Goal: Information Seeking & Learning: Check status

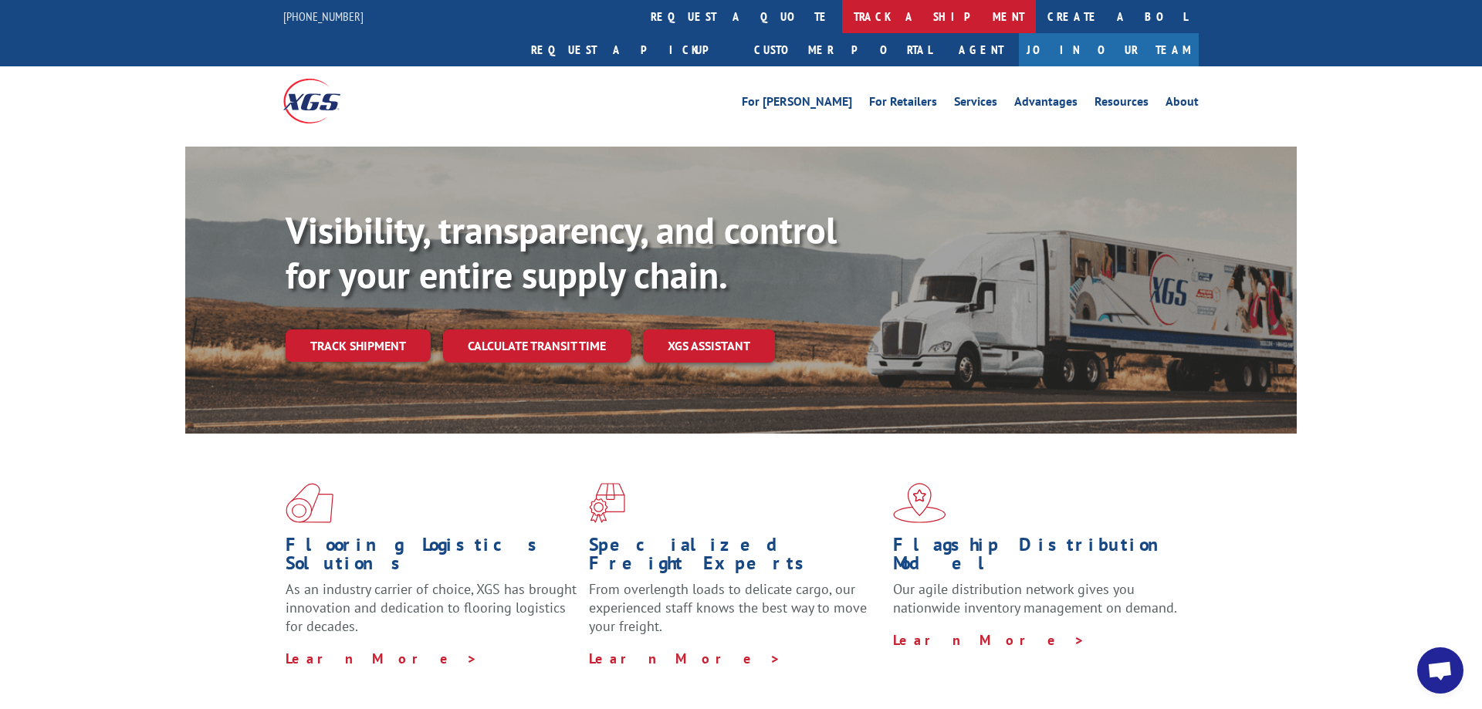
click at [842, 21] on link "track a shipment" at bounding box center [939, 16] width 194 height 33
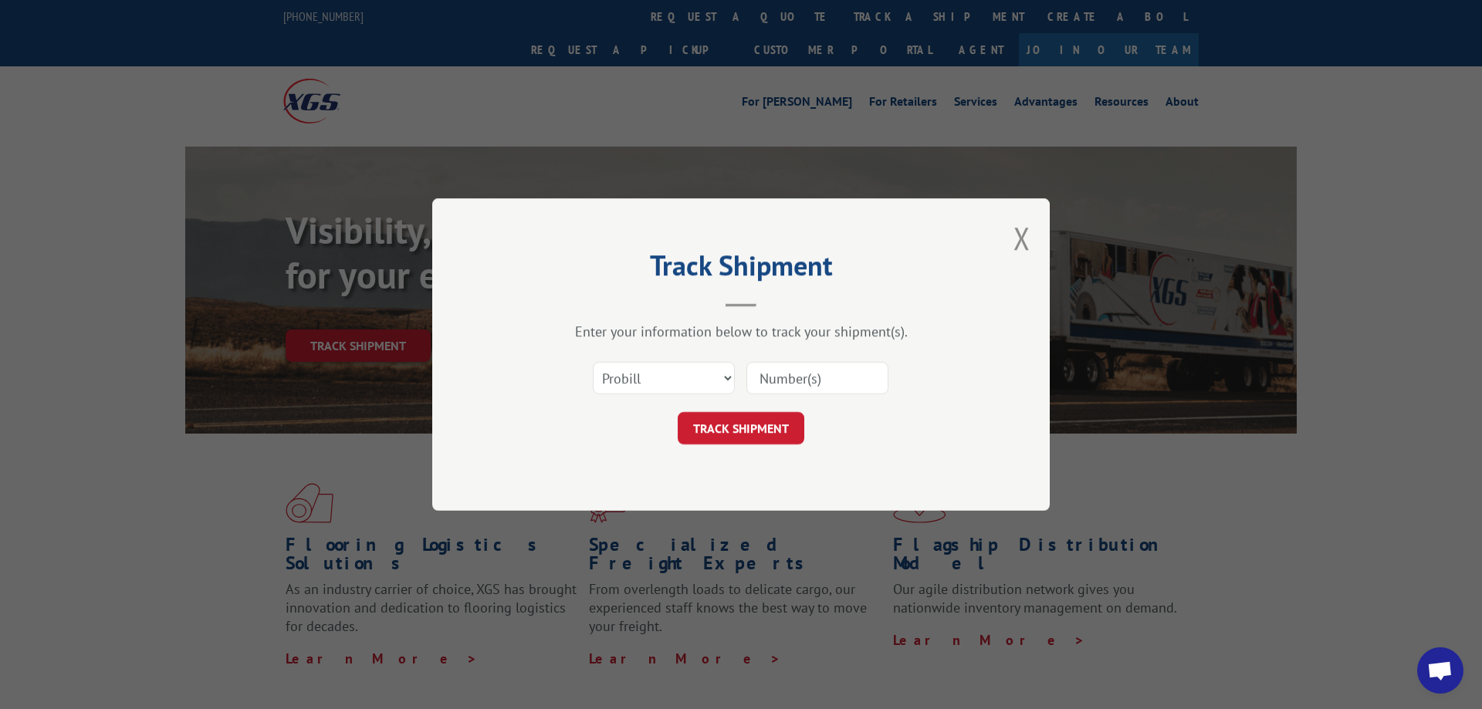
paste input "17444425"
type input "17444425"
click at [730, 441] on button "TRACK SHIPMENT" at bounding box center [741, 428] width 127 height 32
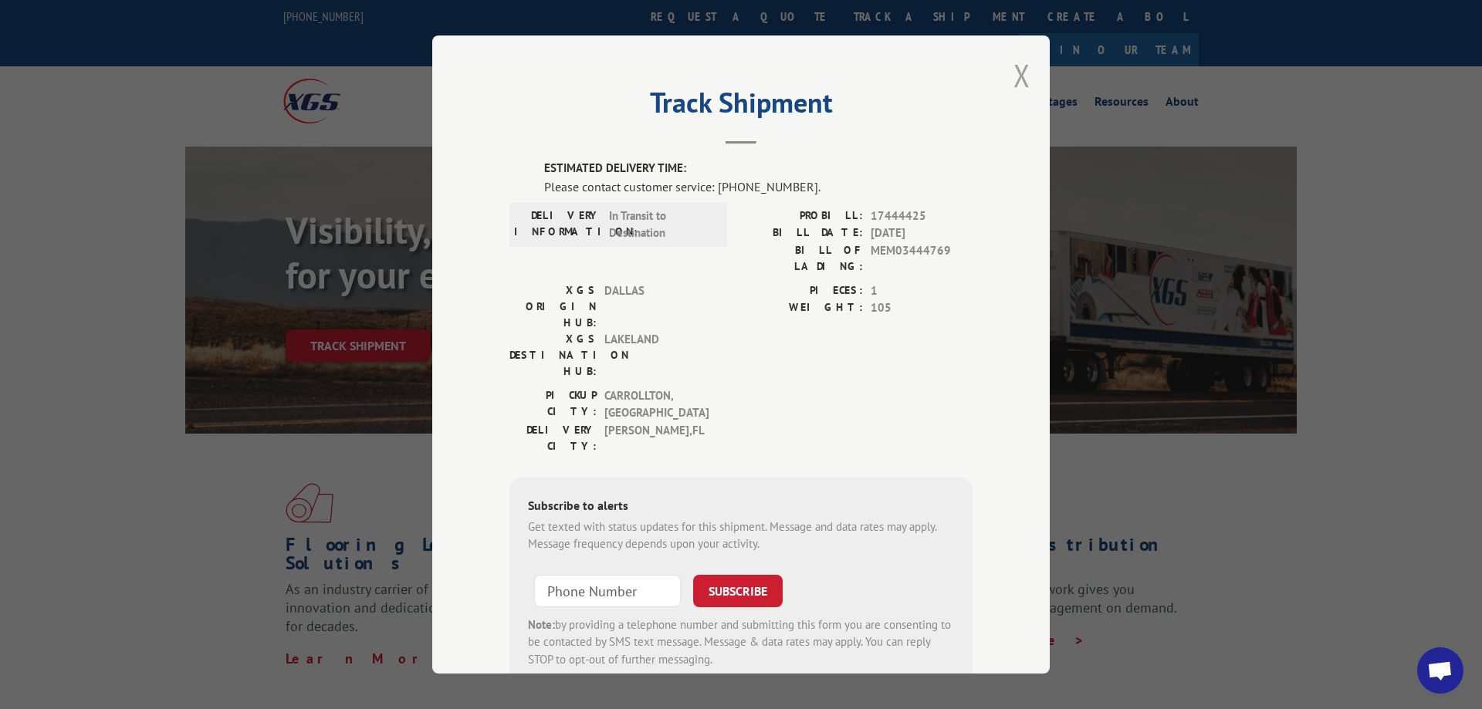
click at [1029, 71] on button "Close modal" at bounding box center [1021, 75] width 17 height 41
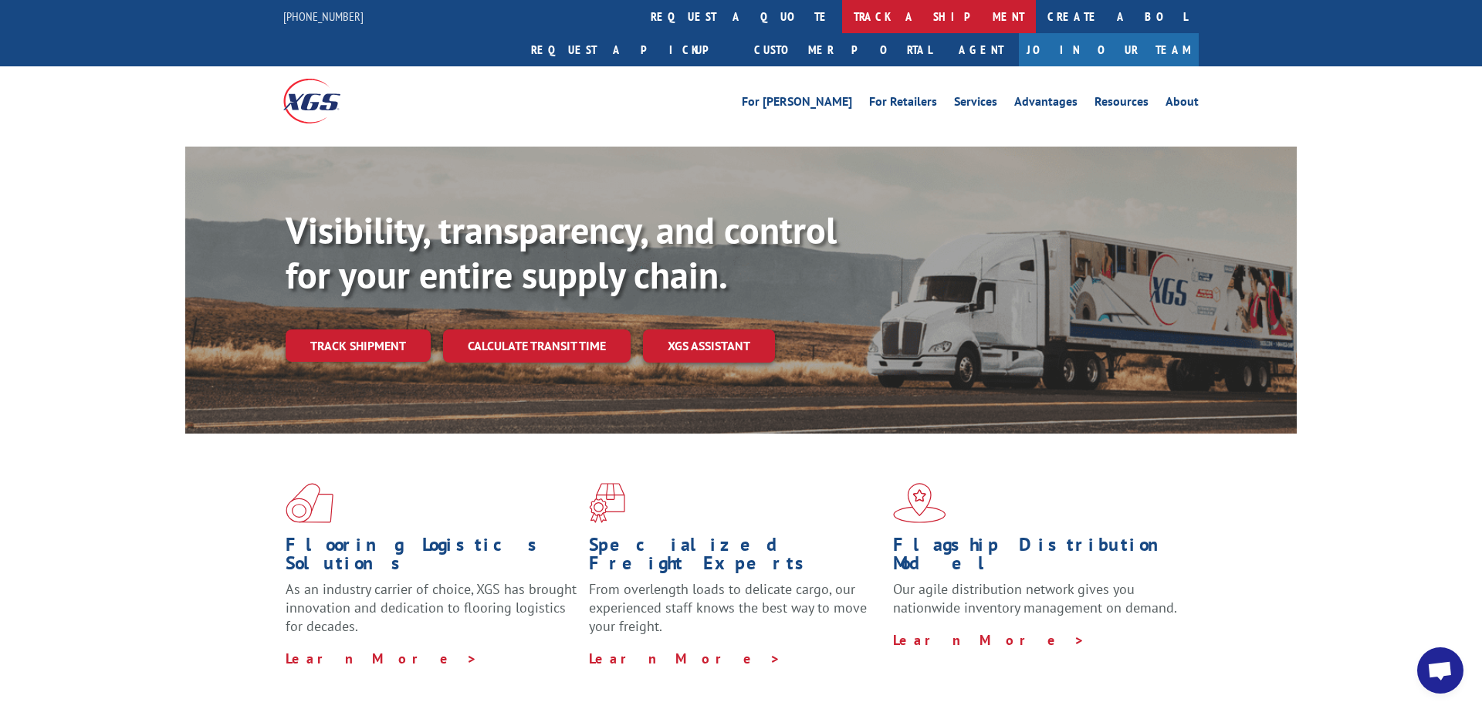
click at [842, 14] on link "track a shipment" at bounding box center [939, 16] width 194 height 33
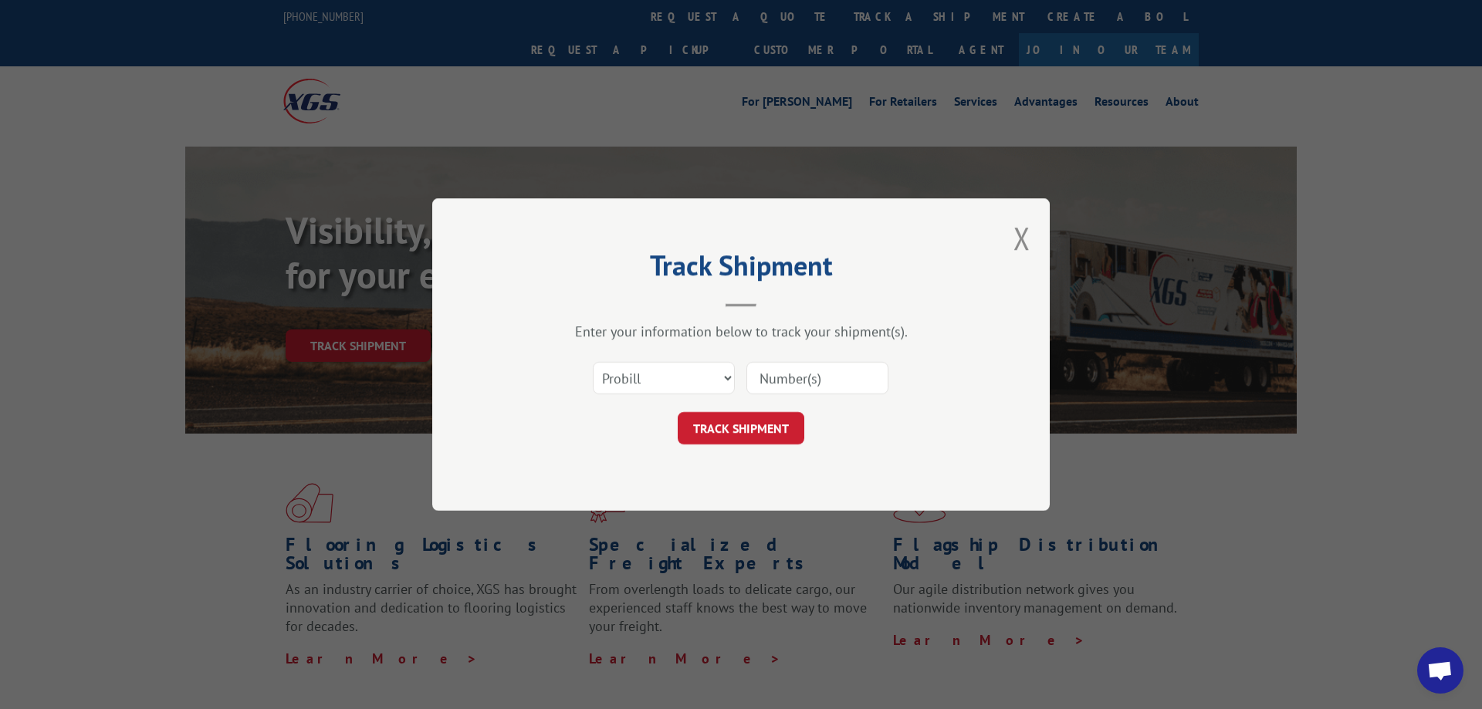
click at [792, 364] on input at bounding box center [817, 378] width 142 height 32
paste input "17444424"
type input "17444424"
click at [754, 431] on button "TRACK SHIPMENT" at bounding box center [741, 428] width 127 height 32
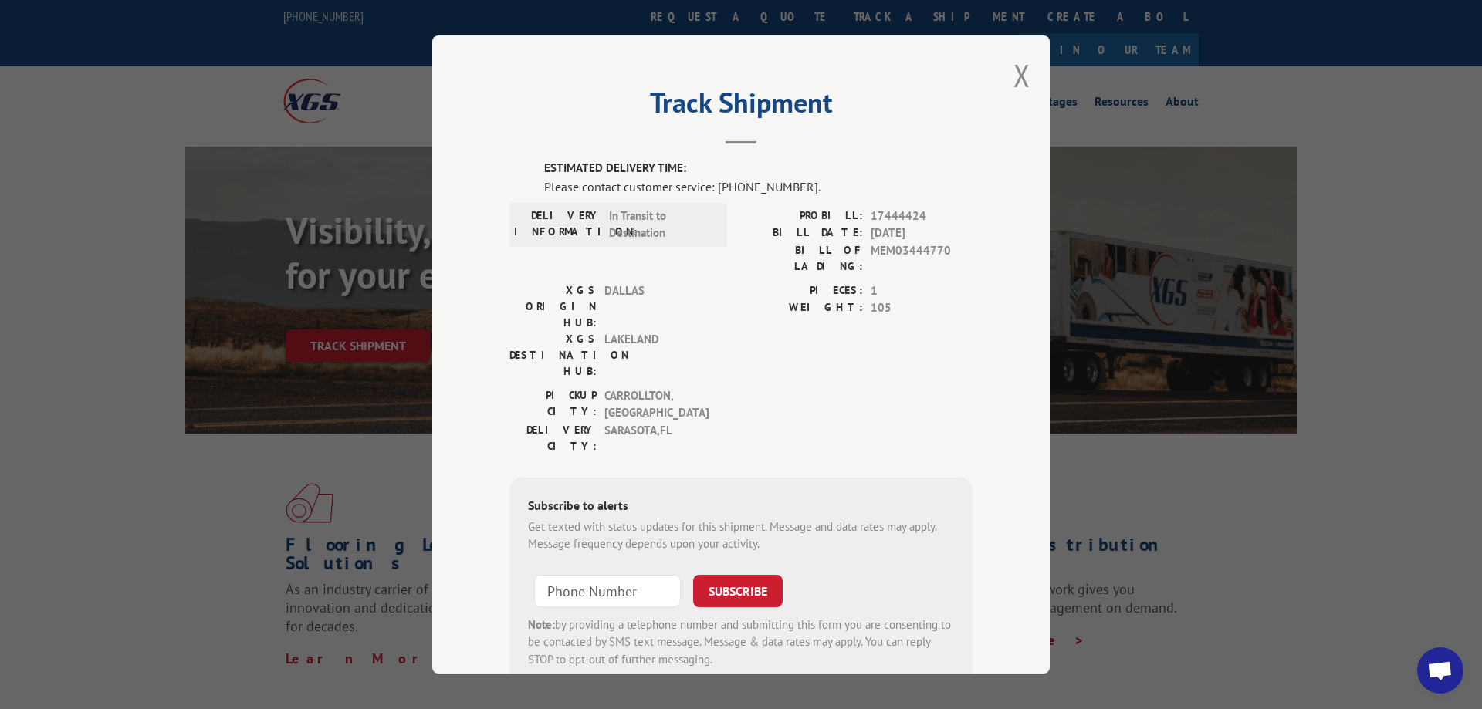
click at [1012, 80] on div "Track Shipment ESTIMATED DELIVERY TIME: Please contact customer service: [PHONE…" at bounding box center [740, 355] width 617 height 638
click at [1019, 73] on button "Close modal" at bounding box center [1021, 75] width 17 height 41
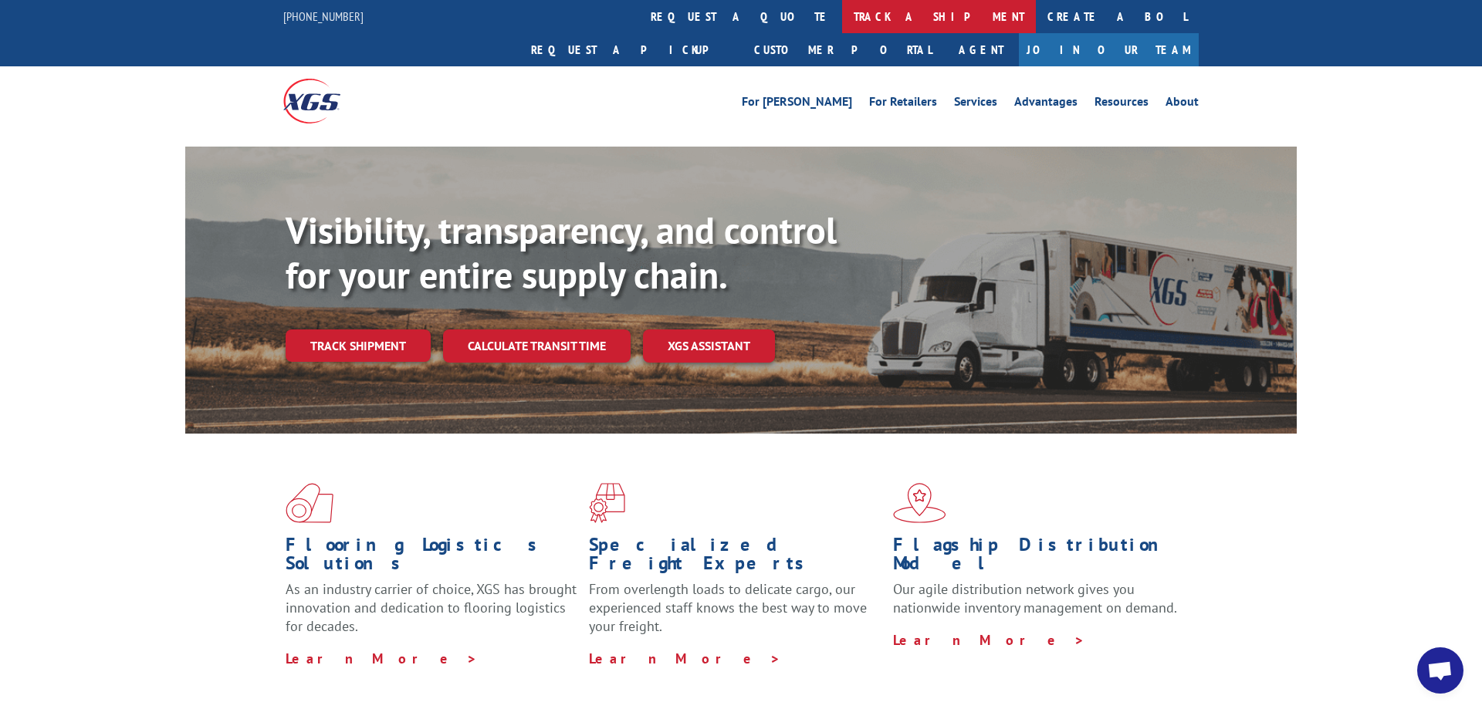
click at [842, 21] on link "track a shipment" at bounding box center [939, 16] width 194 height 33
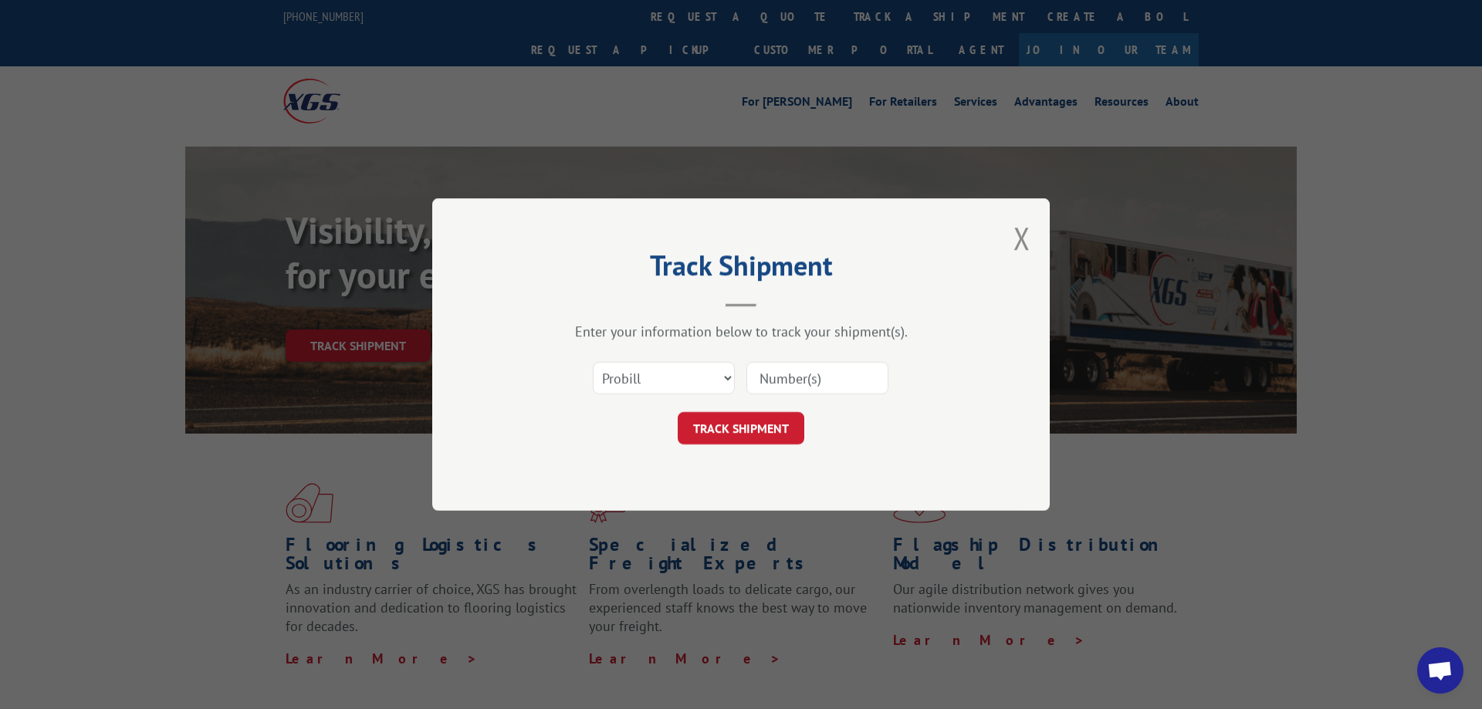
click at [767, 380] on input at bounding box center [817, 378] width 142 height 32
paste input "17444433"
type input "17444433"
click at [755, 424] on button "TRACK SHIPMENT" at bounding box center [741, 428] width 127 height 32
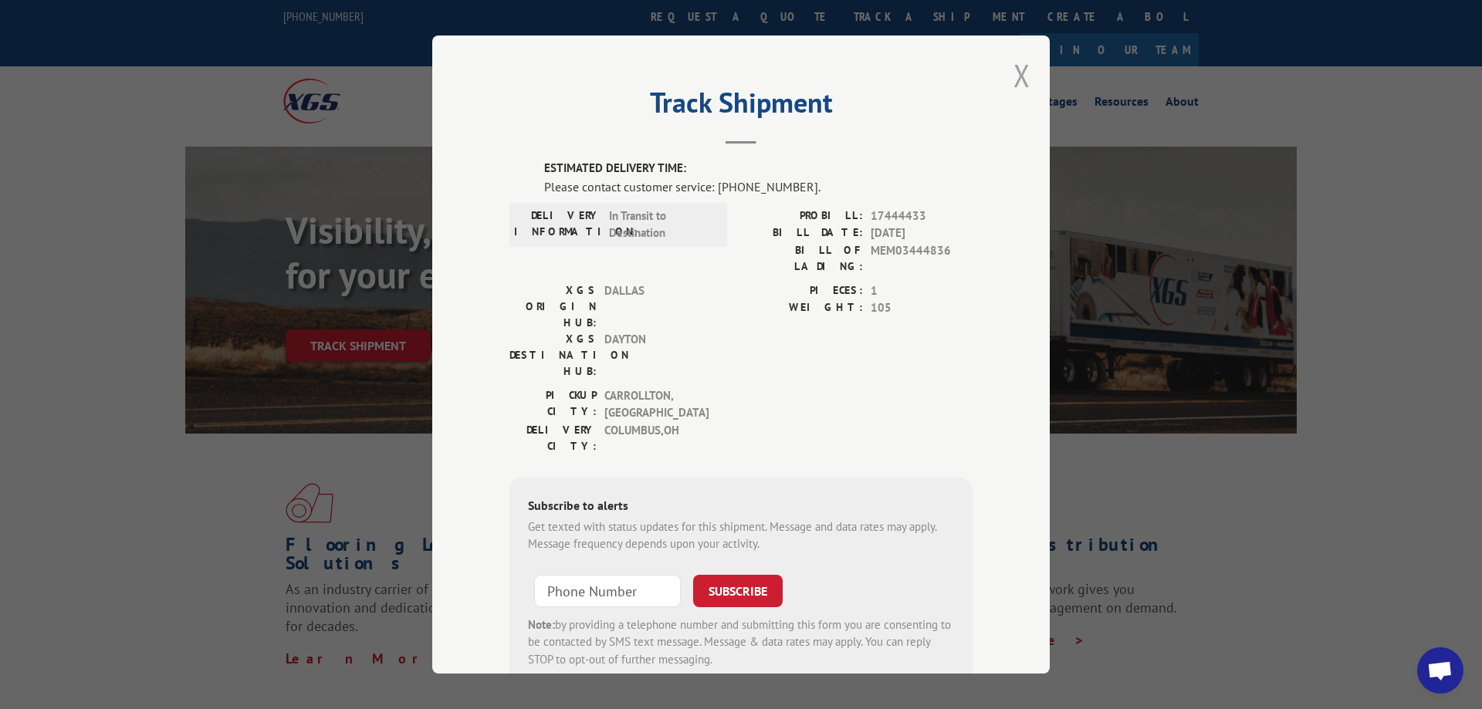
click at [1022, 74] on button "Close modal" at bounding box center [1021, 75] width 17 height 41
